Goal: Check status: Check status

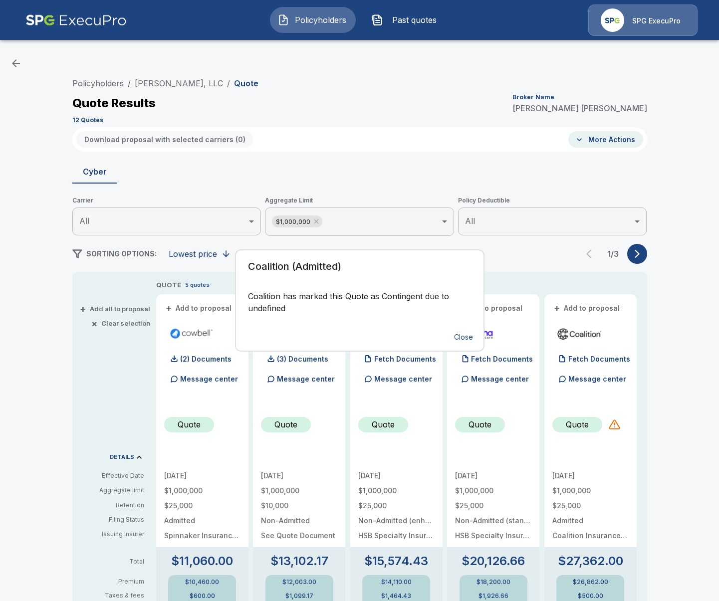
scroll to position [115, 0]
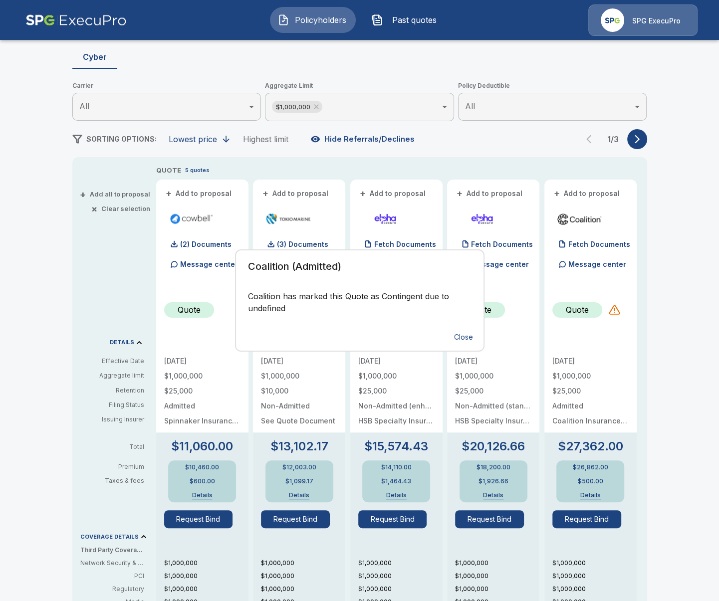
click at [312, 27] on div "Coalition (Admitted) Coalition has marked this Quote as Contingent due to undef…" at bounding box center [359, 300] width 719 height 601
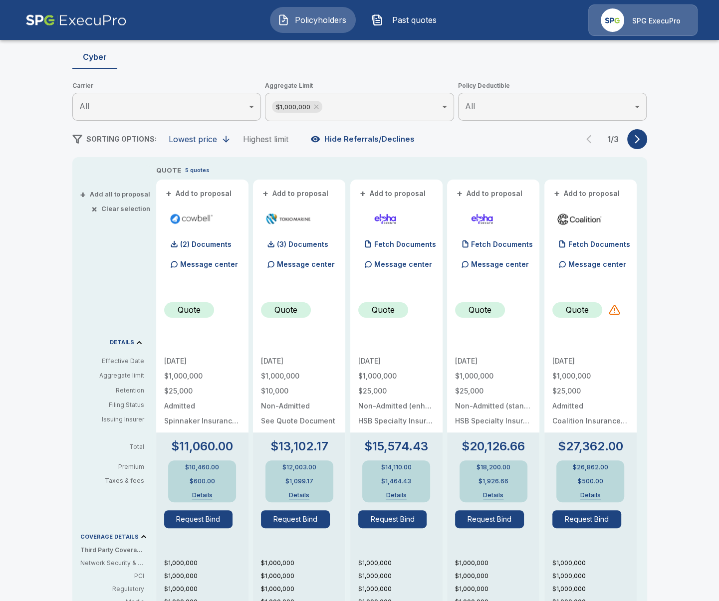
click at [312, 18] on span "Policyholders" at bounding box center [320, 20] width 55 height 12
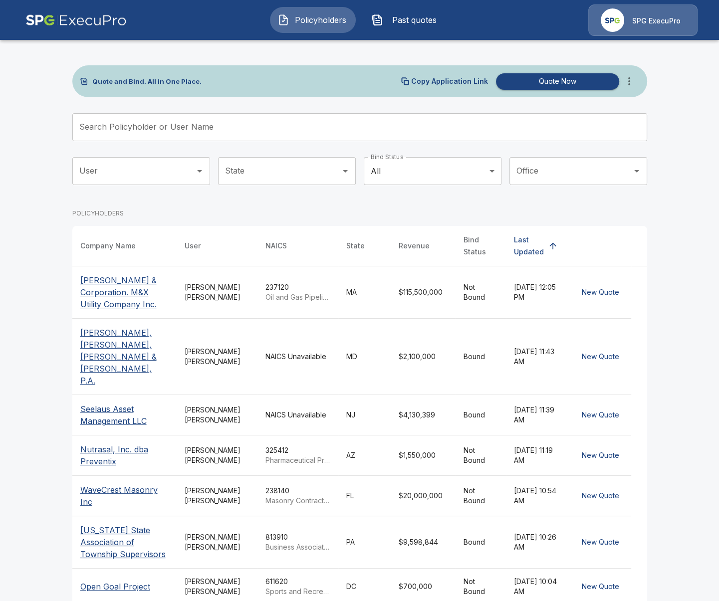
click at [85, 297] on p "[PERSON_NAME] & Corporation. M&X Utility Company Inc." at bounding box center [124, 292] width 88 height 36
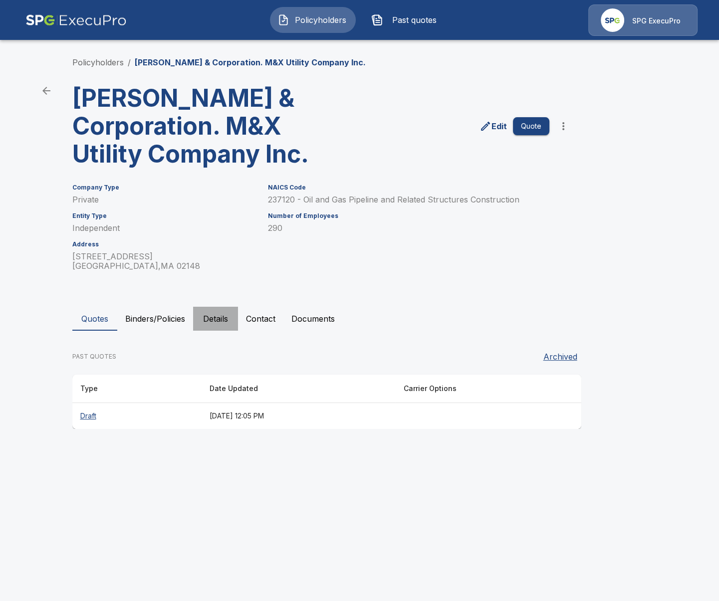
click at [203, 317] on button "Details" at bounding box center [215, 319] width 45 height 24
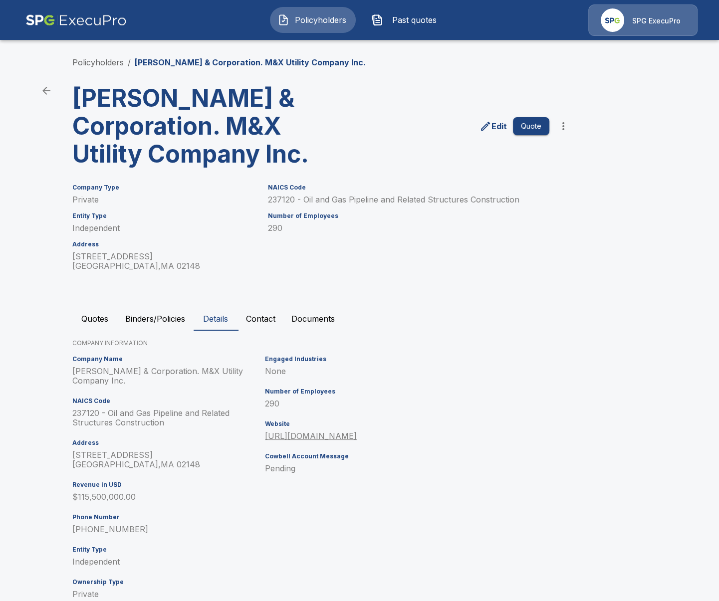
click at [67, 315] on div "Policyholders / Robert J Devereaux & Corporation. M&X Utility Company Inc. Robe…" at bounding box center [359, 333] width 599 height 593
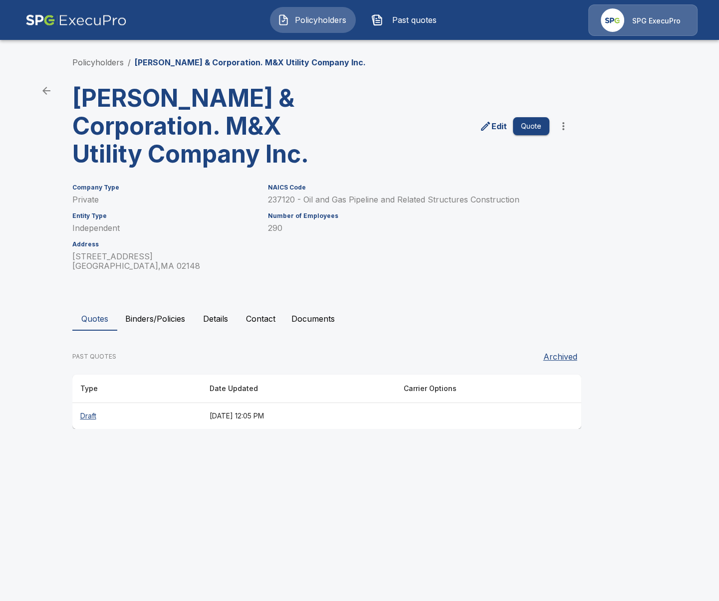
click at [227, 325] on button "Details" at bounding box center [215, 319] width 45 height 24
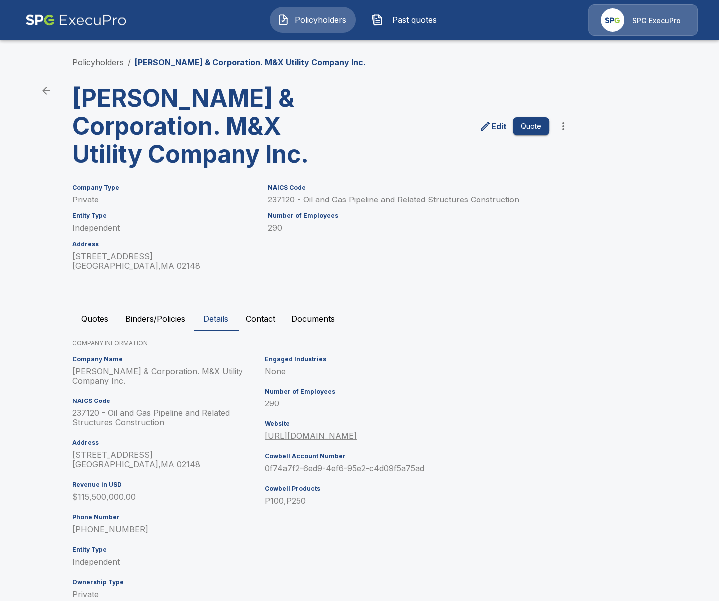
click at [49, 456] on main "Policyholders / Robert J Devereaux & Corporation. M&X Utility Company Inc. Robe…" at bounding box center [359, 315] width 719 height 630
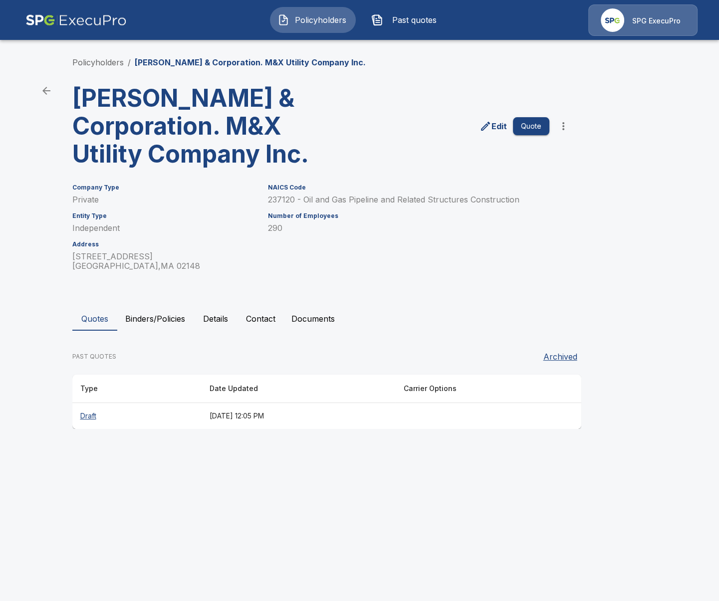
drag, startPoint x: 201, startPoint y: 519, endPoint x: 198, endPoint y: 409, distance: 109.8
click at [201, 448] on html "Policyholders Past quotes SPG ExecuPro Policyholders / [PERSON_NAME] & Corporat…" at bounding box center [359, 224] width 719 height 448
click at [213, 330] on button "Details" at bounding box center [215, 319] width 45 height 24
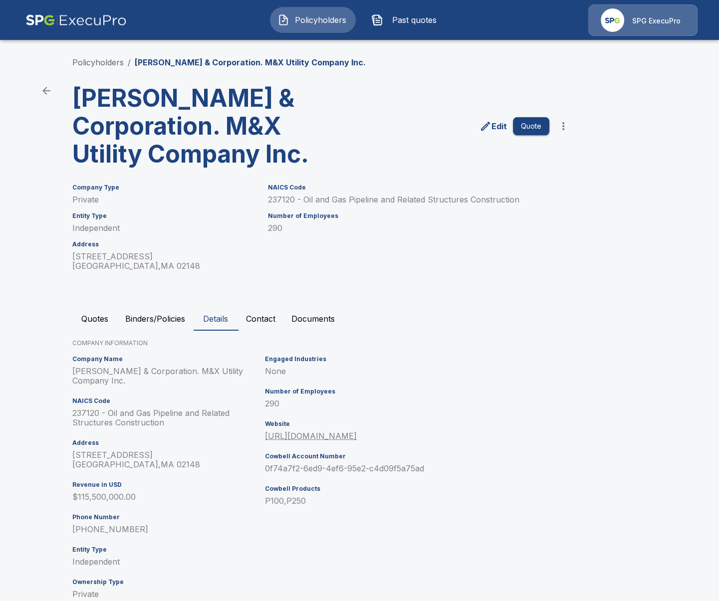
click at [78, 311] on button "Quotes" at bounding box center [94, 319] width 45 height 24
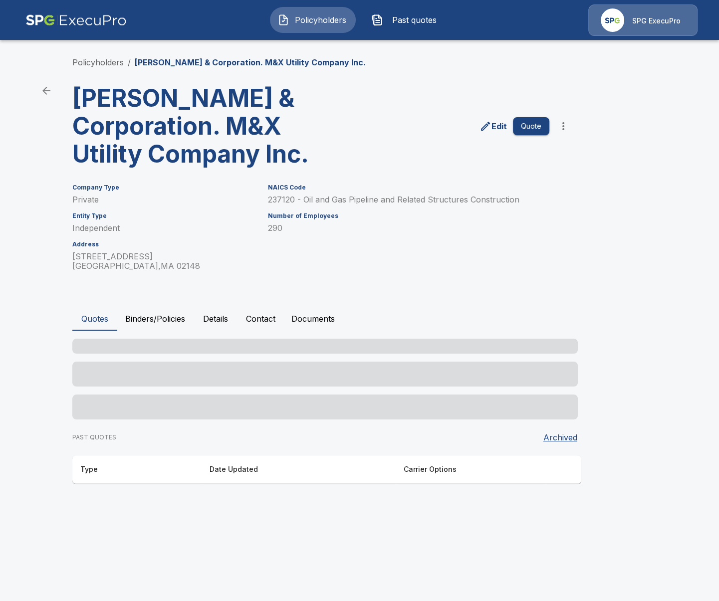
click at [99, 323] on button "Quotes" at bounding box center [94, 319] width 45 height 24
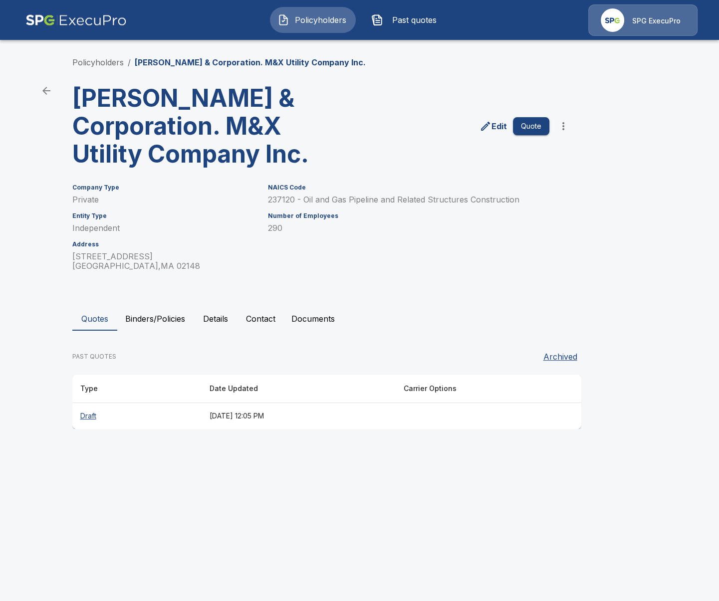
click at [221, 426] on th "[DATE] 12:05 PM" at bounding box center [299, 416] width 194 height 26
